Goal: Task Accomplishment & Management: Use online tool/utility

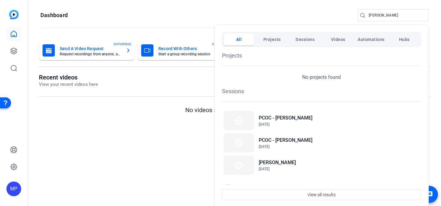
click at [390, 15] on div at bounding box center [220, 103] width 441 height 206
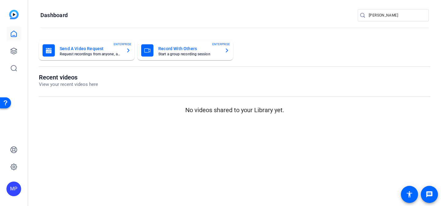
click at [390, 15] on input "marcus" at bounding box center [395, 15] width 55 height 7
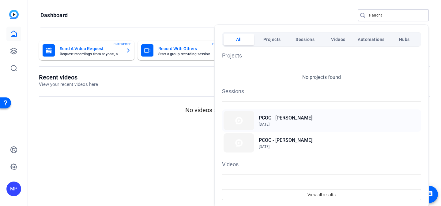
type input "slaught"
click at [298, 122] on span "[DATE]" at bounding box center [286, 125] width 54 height 6
click at [289, 144] on span "[DATE]" at bounding box center [286, 147] width 54 height 6
click at [302, 120] on h2 "PCOC - [PERSON_NAME]" at bounding box center [286, 117] width 54 height 7
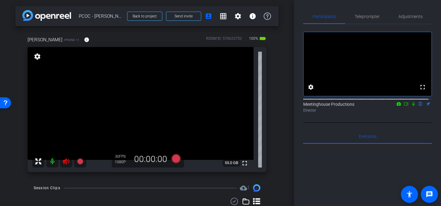
click at [68, 160] on icon at bounding box center [65, 161] width 7 height 7
click at [411, 19] on span "Adjustments" at bounding box center [410, 16] width 24 height 4
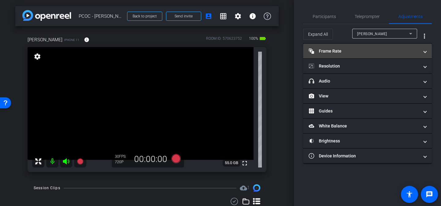
click at [412, 53] on mat-panel-title "Frame Rate Frame Rate" at bounding box center [363, 51] width 110 height 6
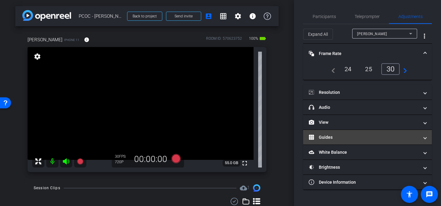
click at [424, 137] on span at bounding box center [425, 137] width 2 height 6
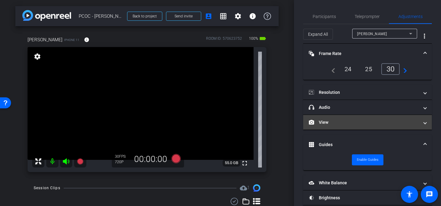
click at [417, 121] on span "View" at bounding box center [365, 122] width 115 height 6
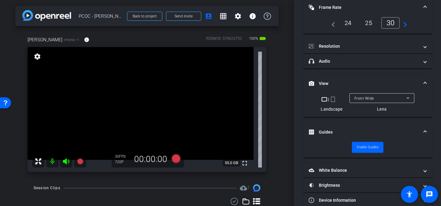
scroll to position [55, 0]
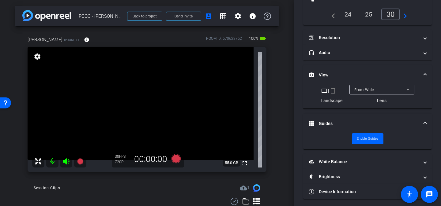
click at [402, 86] on mat-select "Front Wide" at bounding box center [381, 90] width 55 height 8
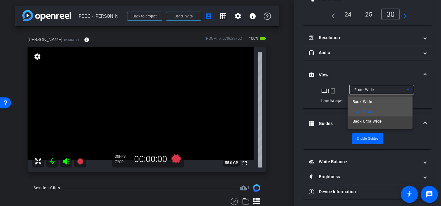
click at [386, 103] on mat-option "Back Wide" at bounding box center [379, 102] width 65 height 10
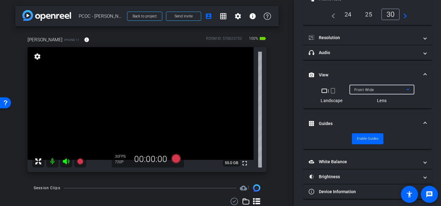
click at [394, 93] on div "Front Wide" at bounding box center [380, 90] width 52 height 8
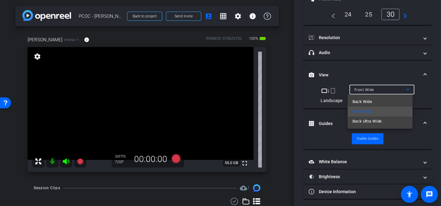
click at [385, 101] on mat-option "Back Wide" at bounding box center [379, 102] width 65 height 10
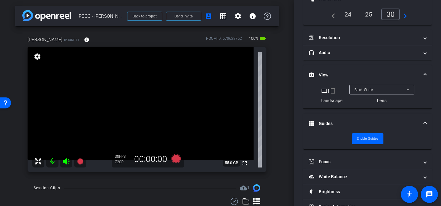
click at [424, 124] on span at bounding box center [425, 124] width 2 height 6
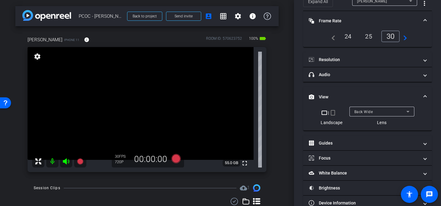
scroll to position [25, 0]
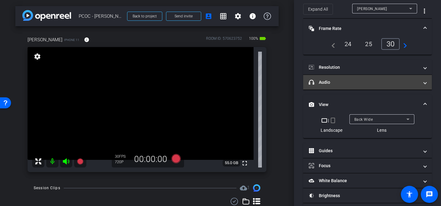
click at [424, 85] on span at bounding box center [425, 82] width 2 height 6
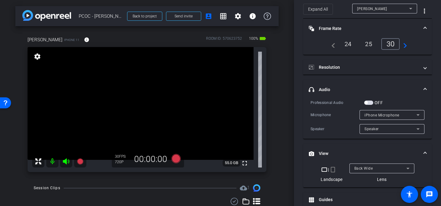
click at [369, 103] on span "button" at bounding box center [368, 103] width 9 height 4
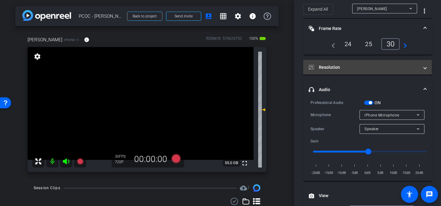
click at [420, 68] on span "Resolution" at bounding box center [365, 67] width 115 height 6
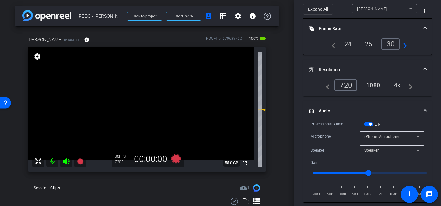
click at [395, 84] on div "4k" at bounding box center [397, 85] width 16 height 10
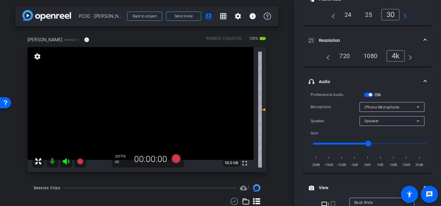
scroll to position [109, 0]
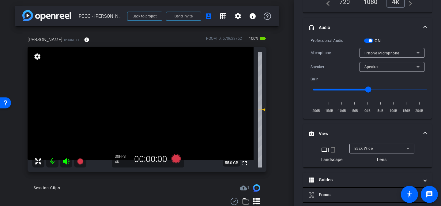
click at [367, 42] on span "button" at bounding box center [368, 41] width 9 height 4
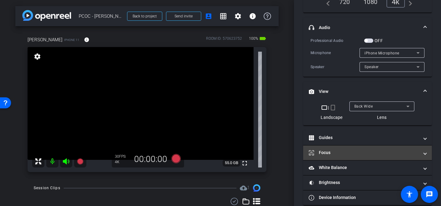
click at [408, 152] on mat-panel-title "Focus" at bounding box center [363, 153] width 110 height 6
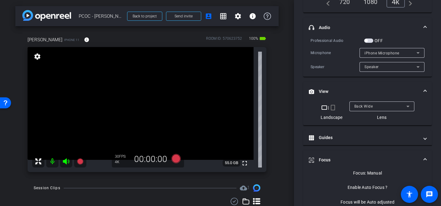
click at [146, 102] on video at bounding box center [141, 103] width 226 height 113
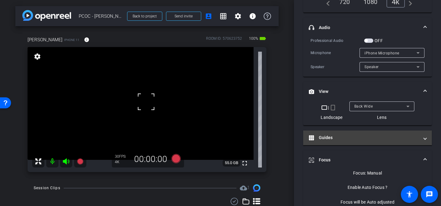
scroll to position [111, 0]
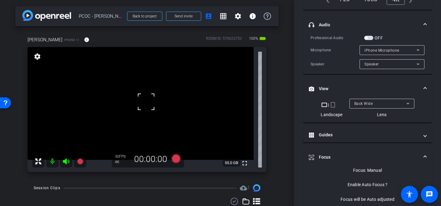
click at [423, 157] on mat-expansion-panel-header "Focus" at bounding box center [367, 158] width 129 height 20
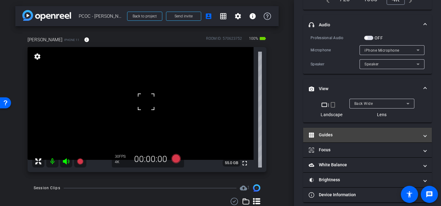
scroll to position [117, 0]
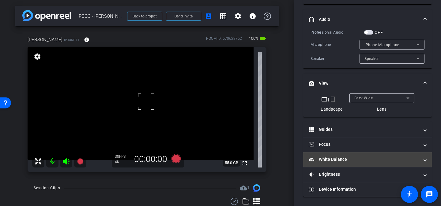
click at [424, 163] on mat-expansion-panel-header "White Balance White Balance" at bounding box center [367, 159] width 129 height 15
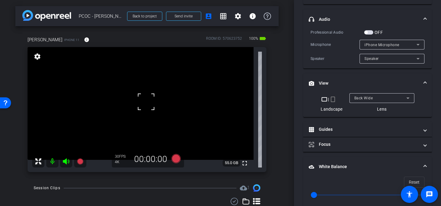
click at [419, 162] on mat-expansion-panel-header "White Balance White Balance" at bounding box center [367, 167] width 129 height 20
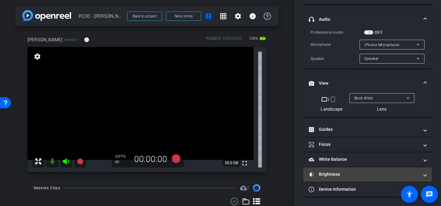
click at [388, 179] on mat-expansion-panel-header "Brightness" at bounding box center [367, 174] width 129 height 15
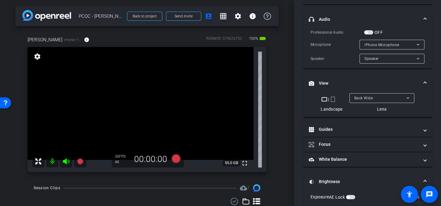
click at [383, 181] on mat-panel-title "Brightness" at bounding box center [363, 182] width 110 height 6
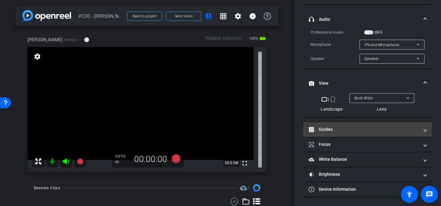
click at [387, 131] on mat-panel-title "Guides" at bounding box center [363, 129] width 110 height 6
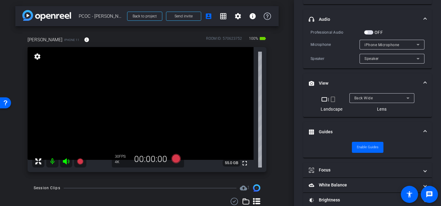
click at [387, 131] on mat-panel-title "Guides" at bounding box center [363, 132] width 110 height 6
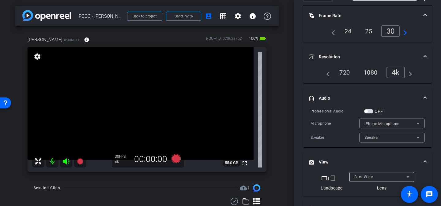
scroll to position [36, 0]
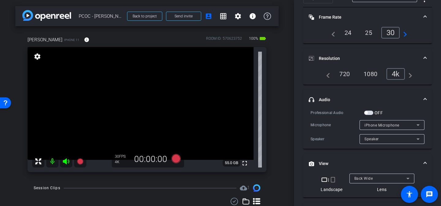
click at [424, 58] on span at bounding box center [425, 58] width 2 height 6
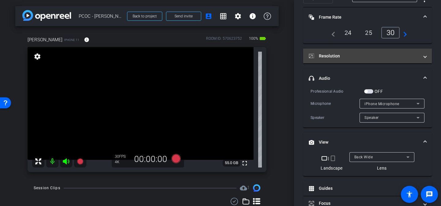
scroll to position [15, 0]
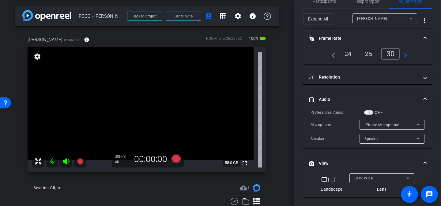
click at [420, 32] on mat-expansion-panel-header "Frame Rate Frame Rate" at bounding box center [367, 38] width 129 height 20
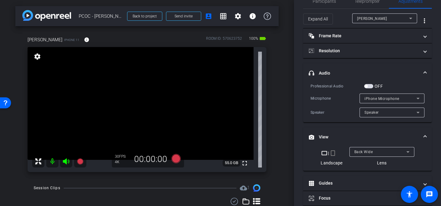
click at [419, 75] on span "headphone icon Audio" at bounding box center [365, 73] width 115 height 6
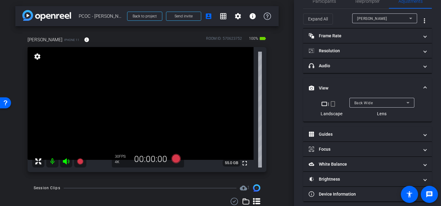
click at [424, 88] on span at bounding box center [425, 88] width 2 height 6
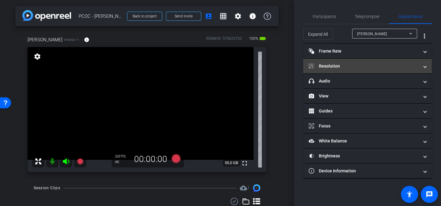
click at [422, 60] on mat-expansion-panel-header "Resolution" at bounding box center [367, 66] width 129 height 15
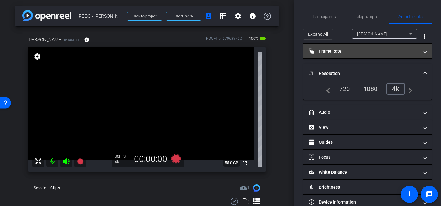
click at [423, 53] on mat-expansion-panel-header "Frame Rate Frame Rate" at bounding box center [367, 51] width 129 height 15
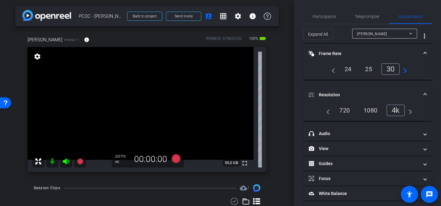
click at [423, 54] on mat-expansion-panel-header "Frame Rate Frame Rate" at bounding box center [367, 54] width 129 height 20
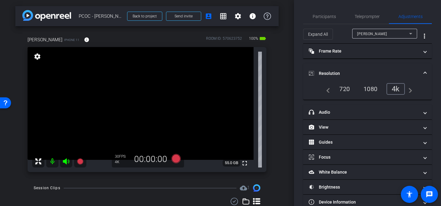
click at [424, 76] on span at bounding box center [425, 73] width 2 height 6
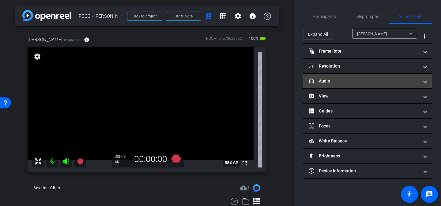
click at [426, 82] on mat-expansion-panel-header "headphone icon Audio" at bounding box center [367, 81] width 129 height 15
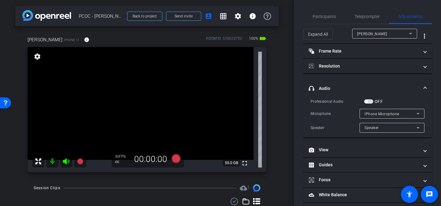
click at [419, 88] on span "headphone icon Audio" at bounding box center [365, 88] width 115 height 6
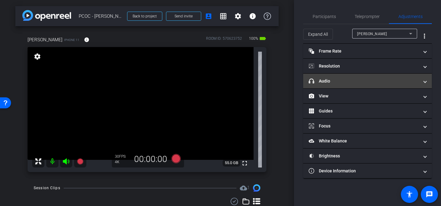
click at [420, 84] on mat-expansion-panel-header "headphone icon Audio" at bounding box center [367, 81] width 129 height 15
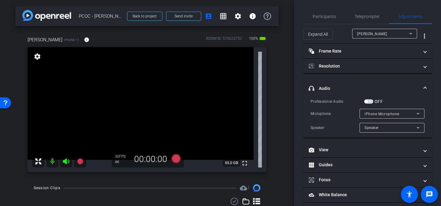
click at [369, 101] on span "button" at bounding box center [368, 101] width 9 height 4
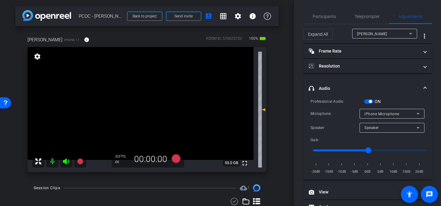
click at [424, 88] on span at bounding box center [425, 88] width 2 height 6
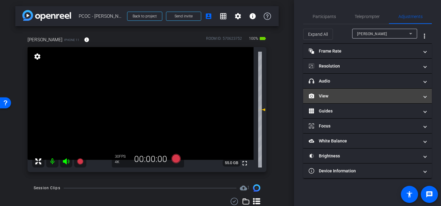
click at [396, 96] on mat-panel-title "View" at bounding box center [363, 96] width 110 height 6
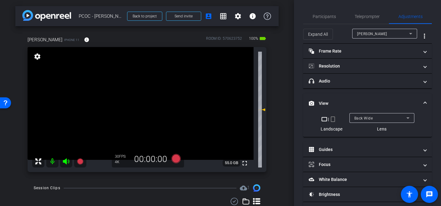
click at [418, 102] on span "View" at bounding box center [365, 103] width 115 height 6
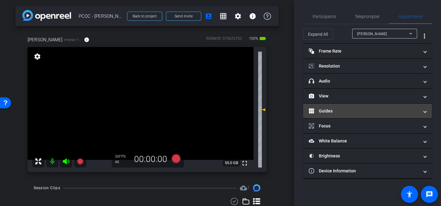
click at [414, 116] on mat-expansion-panel-header "Guides" at bounding box center [367, 111] width 129 height 15
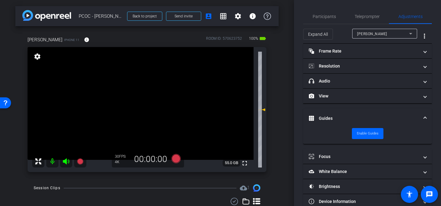
click at [418, 113] on mat-expansion-panel-header "Guides" at bounding box center [367, 119] width 129 height 20
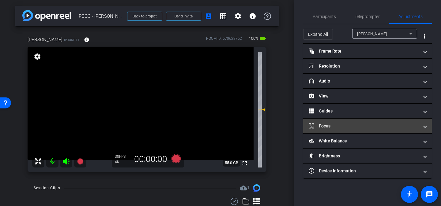
click at [419, 126] on span "Focus" at bounding box center [365, 126] width 115 height 6
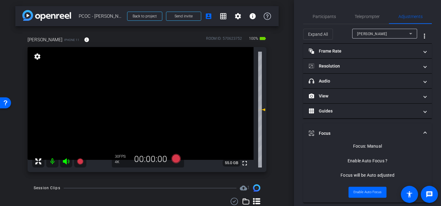
click at [419, 129] on mat-expansion-panel-header "Focus" at bounding box center [367, 134] width 129 height 20
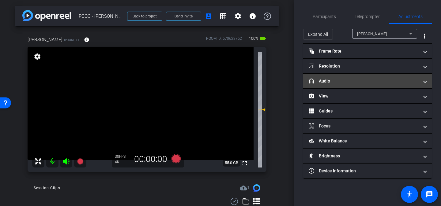
click at [338, 80] on mat-panel-title "headphone icon Audio" at bounding box center [363, 81] width 110 height 6
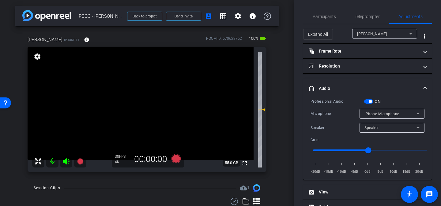
click at [424, 86] on span at bounding box center [425, 88] width 2 height 6
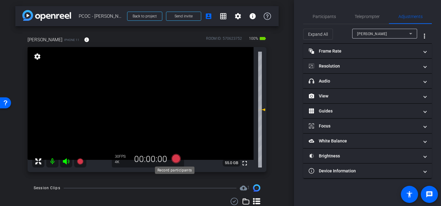
click at [176, 161] on icon at bounding box center [175, 158] width 9 height 9
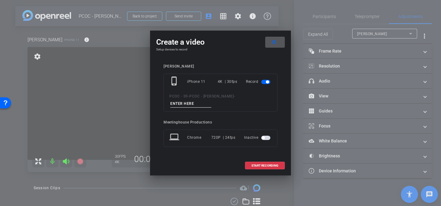
click at [193, 104] on input at bounding box center [190, 104] width 41 height 8
type input "902 test"
click at [269, 165] on span "START RECORDING" at bounding box center [264, 165] width 27 height 3
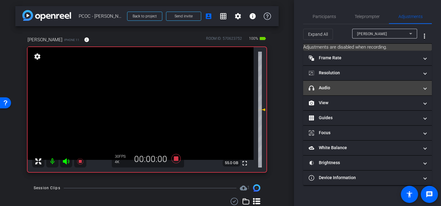
click at [391, 87] on mat-panel-title "headphone icon Audio" at bounding box center [363, 88] width 110 height 6
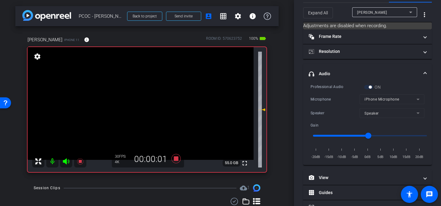
scroll to position [26, 0]
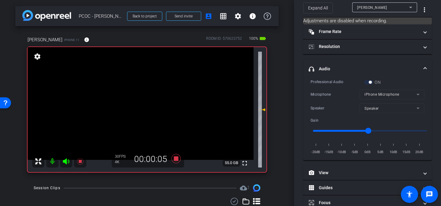
click at [419, 68] on span "headphone icon Audio" at bounding box center [365, 69] width 115 height 6
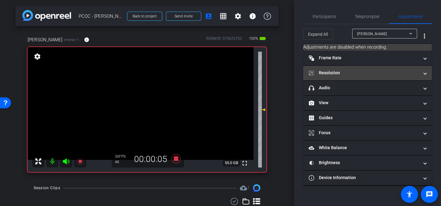
scroll to position [0, 0]
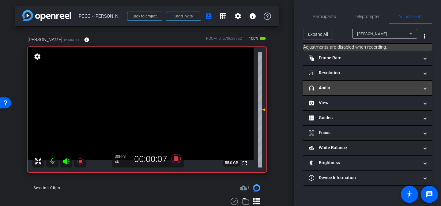
click at [411, 91] on mat-panel-title "headphone icon Audio" at bounding box center [363, 88] width 110 height 6
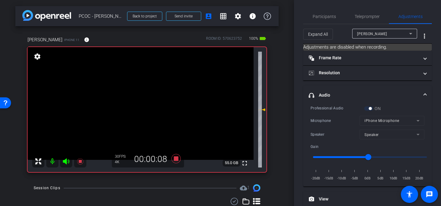
click at [411, 93] on mat-panel-title "headphone icon Audio" at bounding box center [363, 95] width 110 height 6
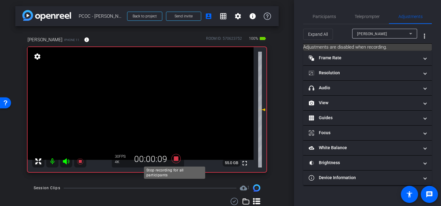
click at [174, 157] on icon at bounding box center [176, 158] width 15 height 11
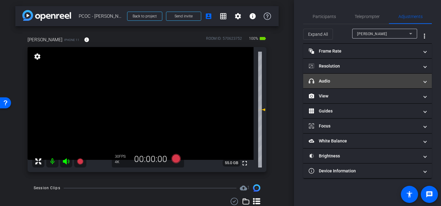
click at [398, 83] on mat-panel-title "headphone icon Audio" at bounding box center [363, 81] width 110 height 6
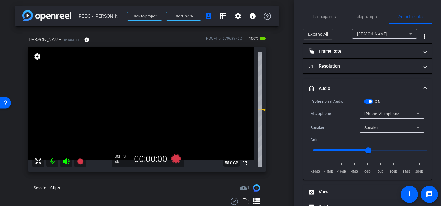
click at [414, 117] on icon at bounding box center [417, 113] width 7 height 7
click at [401, 88] on div at bounding box center [220, 103] width 441 height 206
click at [423, 86] on mat-expansion-panel-header "headphone icon Audio" at bounding box center [367, 89] width 129 height 20
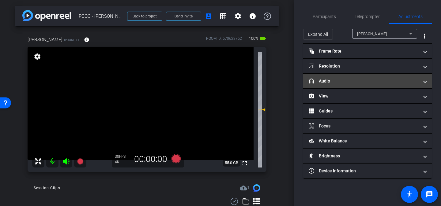
click at [421, 82] on span "headphone icon Audio" at bounding box center [365, 81] width 115 height 6
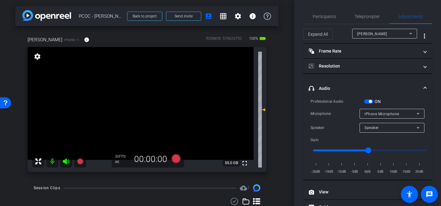
click at [424, 90] on span at bounding box center [425, 88] width 2 height 6
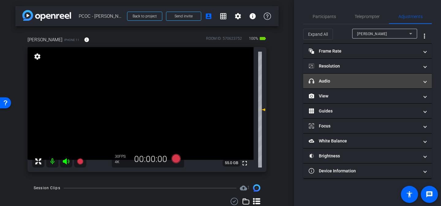
click at [408, 81] on mat-panel-title "headphone icon Audio" at bounding box center [363, 81] width 110 height 6
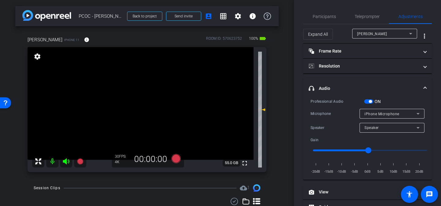
click at [405, 88] on mat-panel-title "headphone icon Audio" at bounding box center [363, 88] width 110 height 6
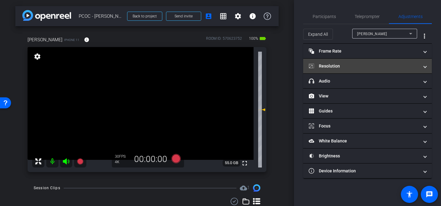
click at [371, 63] on mat-panel-title "Resolution" at bounding box center [363, 66] width 110 height 6
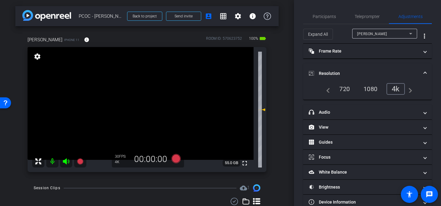
click at [388, 67] on mat-expansion-panel-header "Resolution" at bounding box center [367, 74] width 129 height 20
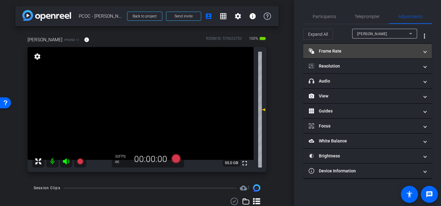
click at [394, 53] on mat-panel-title "Frame Rate Frame Rate" at bounding box center [363, 51] width 110 height 6
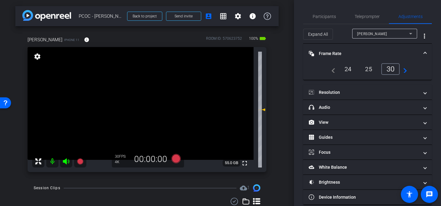
click at [419, 52] on span "Frame Rate Frame Rate" at bounding box center [365, 53] width 115 height 6
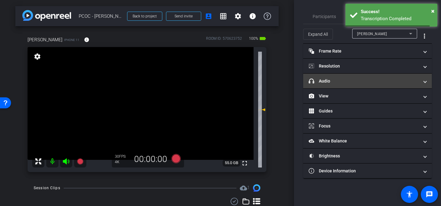
click at [424, 80] on span at bounding box center [425, 81] width 2 height 6
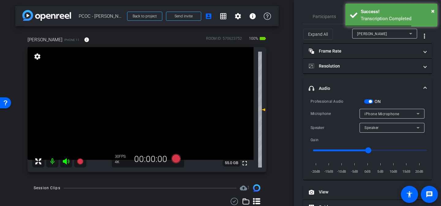
click at [424, 88] on span at bounding box center [425, 88] width 2 height 6
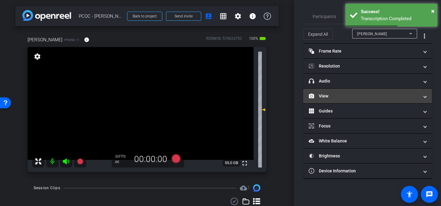
click at [421, 93] on span "View" at bounding box center [365, 96] width 115 height 6
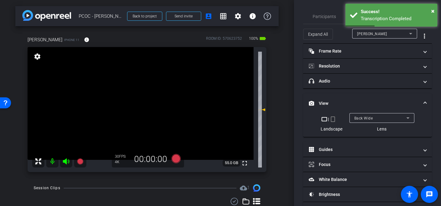
click at [424, 101] on span at bounding box center [425, 103] width 2 height 6
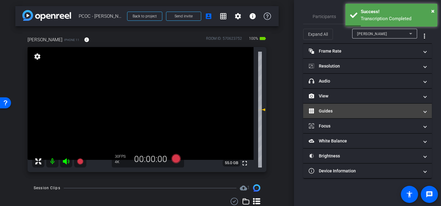
click at [418, 113] on mat-panel-title "Guides" at bounding box center [363, 111] width 110 height 6
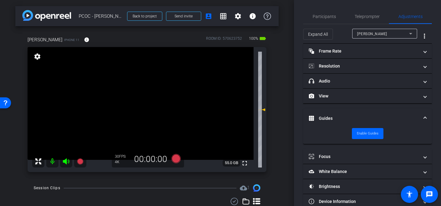
click at [419, 116] on span "Guides" at bounding box center [365, 118] width 115 height 6
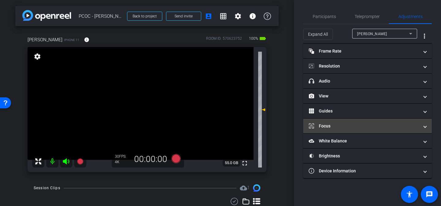
click at [392, 125] on mat-panel-title "Focus" at bounding box center [363, 126] width 110 height 6
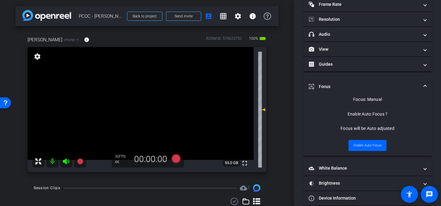
scroll to position [56, 0]
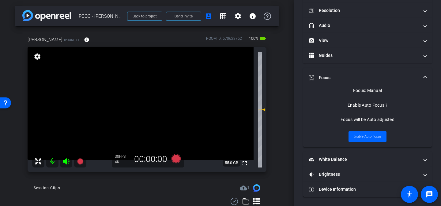
click at [418, 77] on span "Focus" at bounding box center [365, 78] width 115 height 6
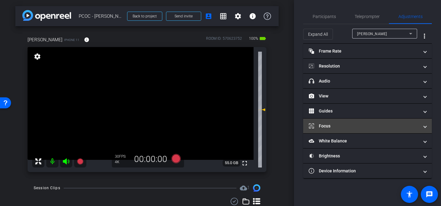
scroll to position [0, 0]
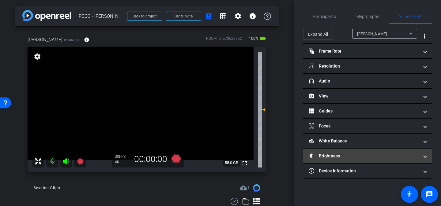
click at [392, 153] on mat-panel-title "Brightness" at bounding box center [363, 156] width 110 height 6
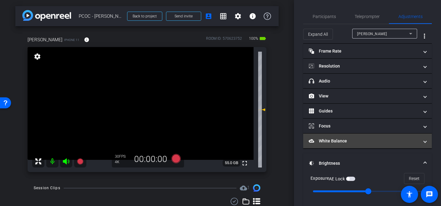
click at [398, 144] on mat-panel-title "White Balance White Balance" at bounding box center [363, 141] width 110 height 6
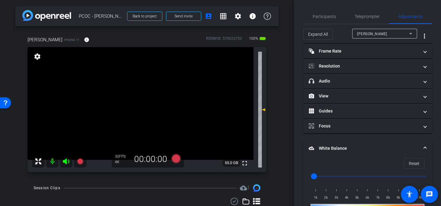
click at [416, 146] on span "White Balance White Balance" at bounding box center [365, 148] width 115 height 6
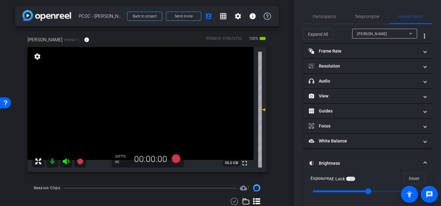
click at [372, 162] on mat-panel-title "Brightness" at bounding box center [363, 163] width 110 height 6
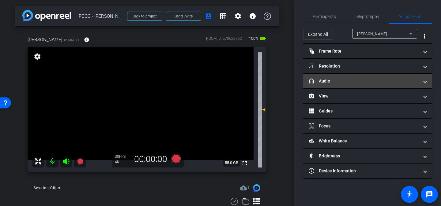
click at [366, 81] on mat-panel-title "headphone icon Audio" at bounding box center [363, 81] width 110 height 6
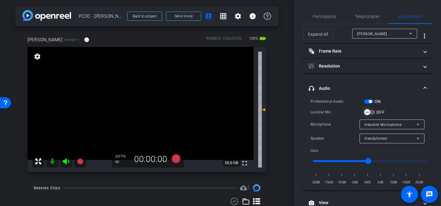
click at [372, 112] on span "button" at bounding box center [367, 112] width 12 height 12
click at [177, 161] on icon at bounding box center [175, 158] width 9 height 9
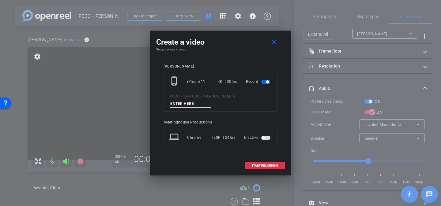
click at [196, 104] on input at bounding box center [190, 104] width 41 height 8
type input "8"
type input "902 test 2"
click at [265, 165] on span "START RECORDING" at bounding box center [264, 165] width 27 height 3
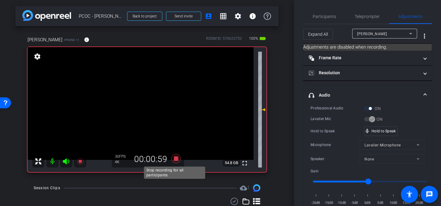
click at [177, 158] on icon at bounding box center [176, 158] width 15 height 11
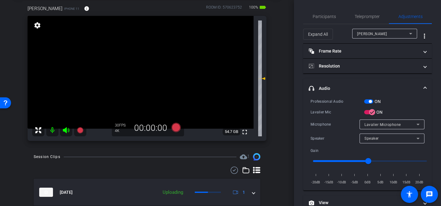
scroll to position [50, 0]
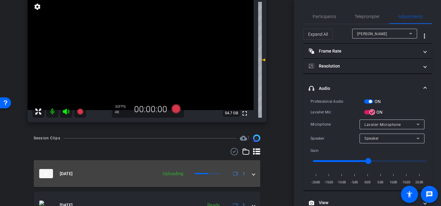
click at [252, 176] on span at bounding box center [253, 174] width 2 height 6
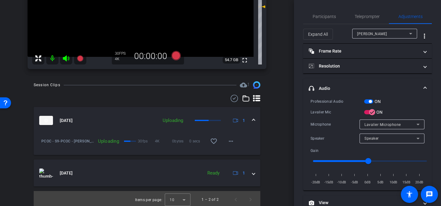
scroll to position [105, 0]
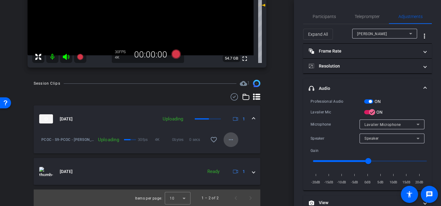
click at [228, 140] on mat-icon "more_horiz" at bounding box center [230, 139] width 7 height 7
click at [270, 136] on div at bounding box center [220, 103] width 441 height 206
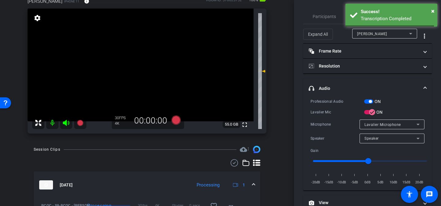
scroll to position [50, 0]
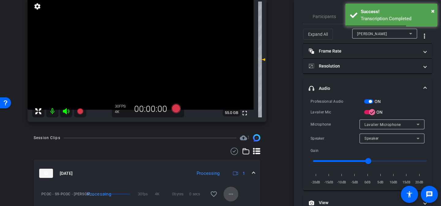
click at [230, 195] on mat-icon "more_horiz" at bounding box center [230, 194] width 7 height 7
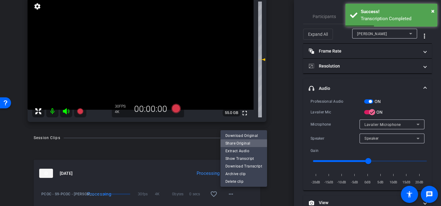
click at [247, 143] on span "Share Original" at bounding box center [243, 143] width 37 height 7
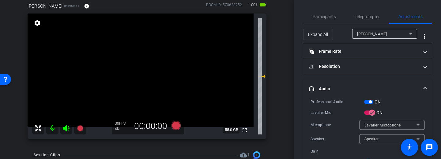
scroll to position [39, 0]
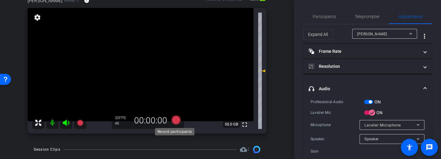
click at [172, 120] on icon at bounding box center [175, 119] width 9 height 9
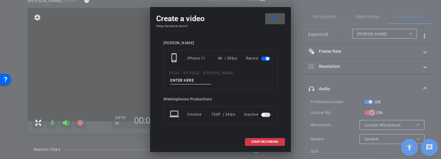
click at [194, 80] on input at bounding box center [190, 81] width 41 height 8
type input "902 story 1"
click at [263, 141] on span "START RECORDING" at bounding box center [264, 141] width 27 height 3
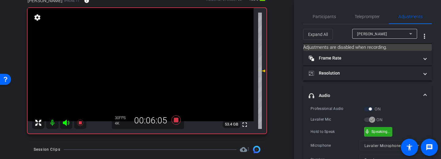
click at [390, 133] on div "mic_none Speaking..." at bounding box center [378, 131] width 28 height 9
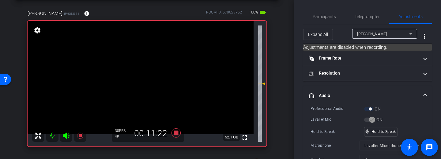
scroll to position [31, 0]
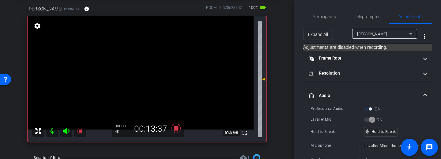
click at [144, 67] on video at bounding box center [141, 72] width 226 height 113
click at [368, 132] on span "mic_none" at bounding box center [367, 132] width 6 height 6
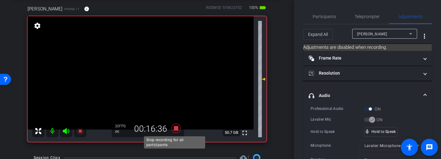
click at [175, 126] on icon at bounding box center [175, 127] width 9 height 9
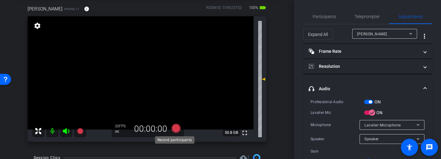
click at [175, 130] on icon at bounding box center [175, 127] width 9 height 9
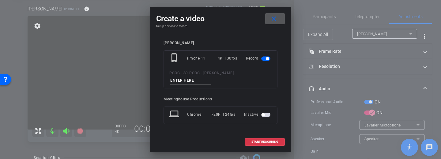
click at [189, 81] on input at bounding box center [190, 81] width 41 height 8
type input "902 story 2"
click at [265, 142] on span "START RECORDING" at bounding box center [264, 141] width 27 height 3
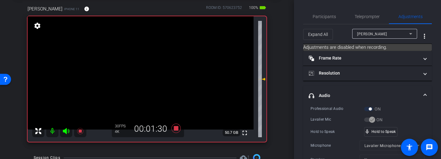
click at [147, 68] on video at bounding box center [141, 72] width 226 height 113
click at [389, 133] on div "mic_none Speaking..." at bounding box center [378, 131] width 28 height 9
click at [176, 129] on icon at bounding box center [175, 127] width 9 height 9
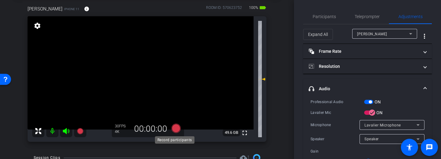
click at [177, 127] on icon at bounding box center [175, 127] width 9 height 9
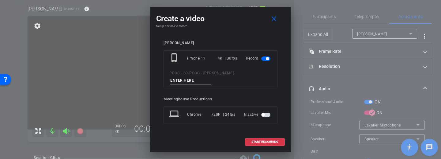
click at [199, 82] on input at bounding box center [190, 81] width 41 height 8
type input "902 story 3"
click at [261, 140] on span "START RECORDING" at bounding box center [264, 141] width 27 height 3
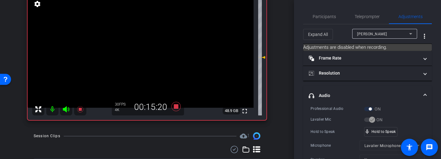
scroll to position [42, 0]
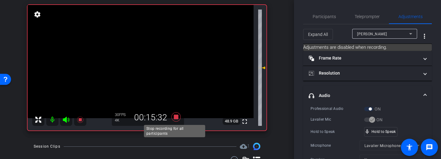
click at [173, 115] on icon at bounding box center [175, 116] width 9 height 9
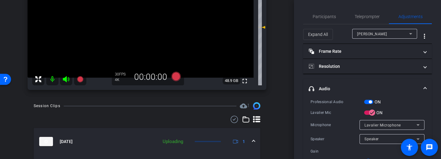
scroll to position [77, 0]
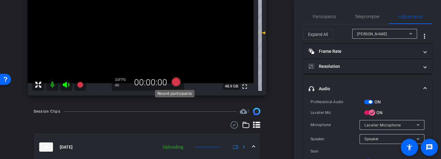
click at [171, 79] on icon at bounding box center [175, 81] width 9 height 9
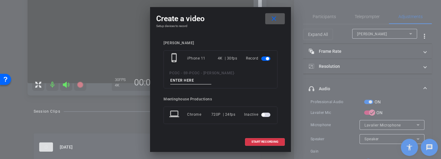
click at [192, 81] on input at bounding box center [190, 81] width 41 height 8
type input "902 story 4"
click at [268, 141] on span "START RECORDING" at bounding box center [264, 141] width 27 height 3
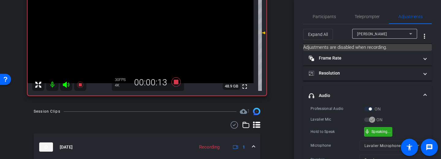
click at [387, 133] on div "mic_none Speaking..." at bounding box center [378, 131] width 28 height 9
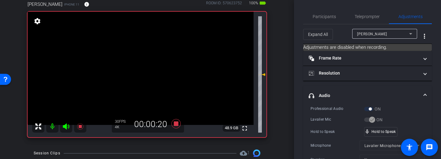
scroll to position [35, 0]
click at [380, 133] on div "mic_none Speaking..." at bounding box center [378, 131] width 28 height 9
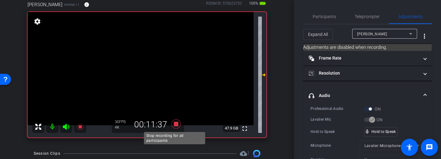
click at [175, 125] on icon at bounding box center [175, 123] width 9 height 9
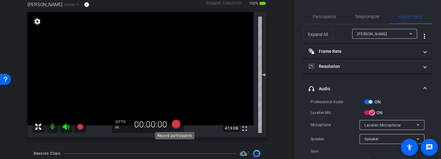
click at [177, 124] on icon at bounding box center [175, 123] width 9 height 9
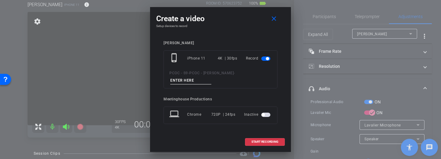
click at [185, 80] on input at bounding box center [190, 81] width 41 height 8
type input "902 story 5"
click at [262, 143] on span "START RECORDING" at bounding box center [264, 141] width 27 height 3
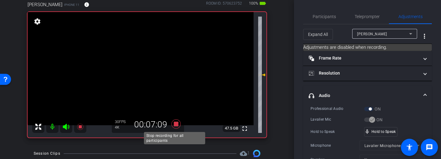
click at [172, 128] on icon at bounding box center [176, 123] width 15 height 11
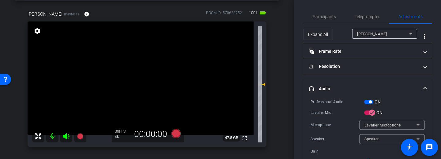
scroll to position [33, 0]
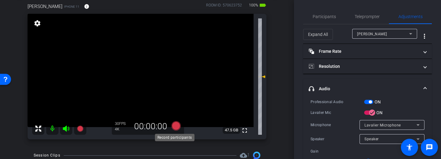
click at [174, 125] on icon at bounding box center [175, 125] width 9 height 9
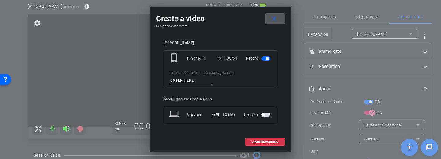
click at [195, 79] on input at bounding box center [190, 81] width 41 height 8
type input "902 story 6"
click at [267, 141] on span "START RECORDING" at bounding box center [264, 141] width 27 height 3
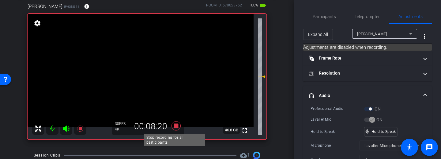
click at [176, 124] on icon at bounding box center [175, 125] width 9 height 9
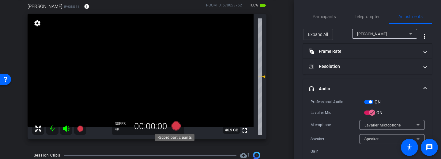
click at [175, 126] on icon at bounding box center [175, 125] width 9 height 9
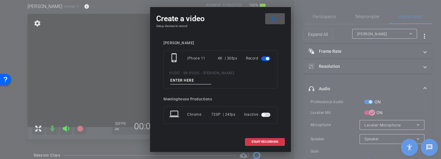
click at [196, 75] on span "PCOC - [PERSON_NAME]" at bounding box center [211, 73] width 44 height 4
click at [194, 77] on input at bounding box center [190, 81] width 41 height 8
type input "902 story 7"
click at [265, 141] on span "START RECORDING" at bounding box center [264, 141] width 27 height 3
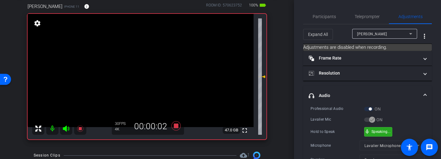
click at [388, 134] on div "mic_none Speaking..." at bounding box center [378, 131] width 28 height 9
click at [388, 133] on div "mic_none Speaking..." at bounding box center [378, 131] width 28 height 9
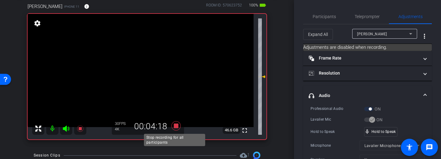
click at [172, 124] on icon at bounding box center [175, 125] width 9 height 9
